Goal: Find specific page/section: Find specific page/section

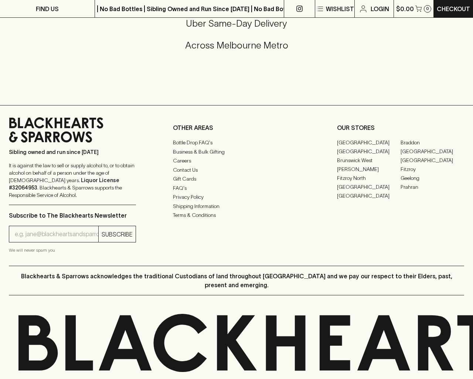
scroll to position [433, 0]
type input "[EMAIL_ADDRESS]"
type input "1"
type input "e"
type input "Elderton E - Series"
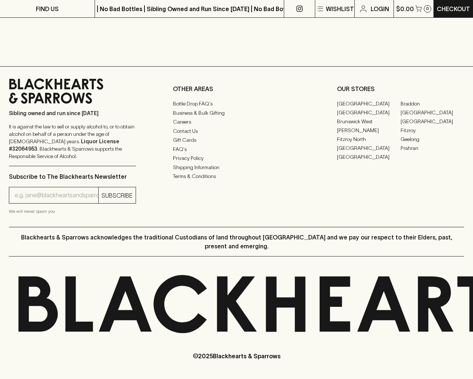
scroll to position [176, 0]
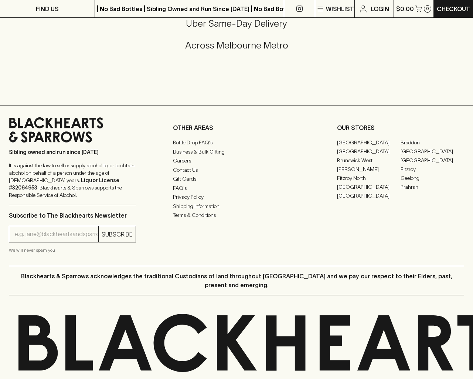
type input "e"
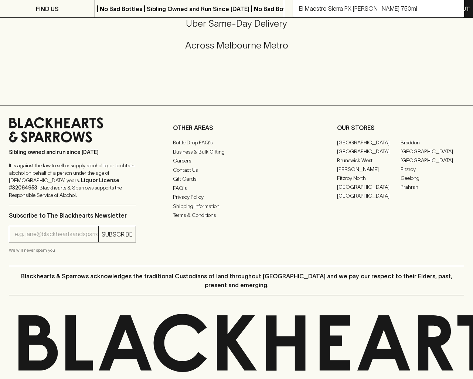
type input "Elderton E Series Chardonnay 2023"
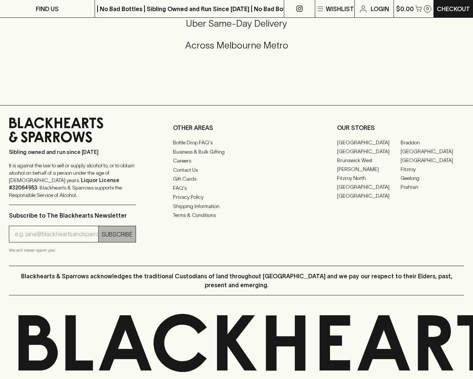
type input "[EMAIL_ADDRESS]"
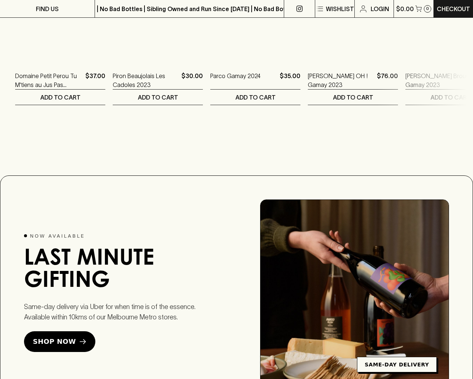
scroll to position [1577, 0]
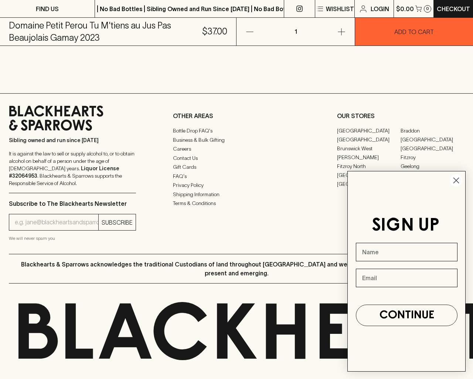
scroll to position [492, 0]
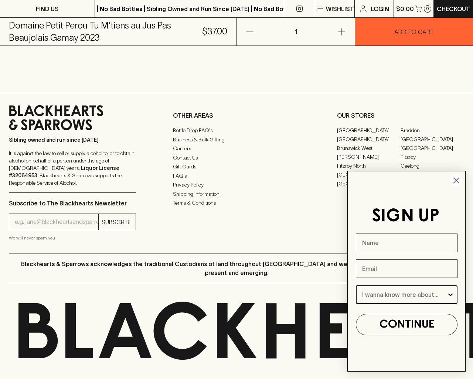
type input "e"
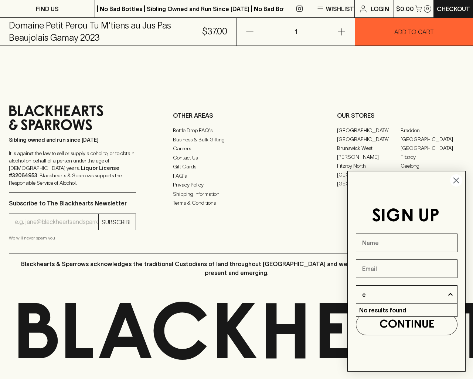
type input "[EMAIL_ADDRESS]"
type input "e"
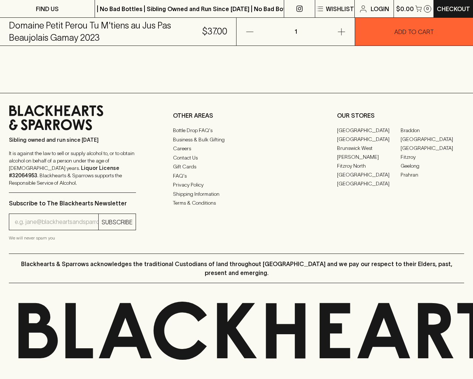
type input "[EMAIL_ADDRESS]"
type input "e"
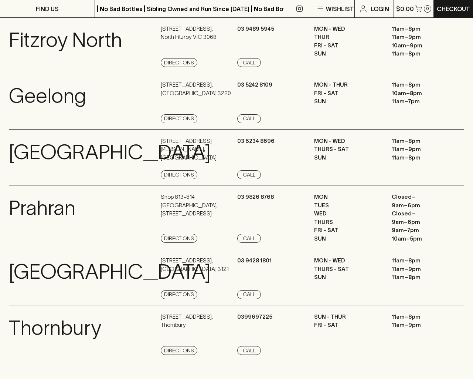
scroll to position [993, 0]
